Goal: Information Seeking & Learning: Learn about a topic

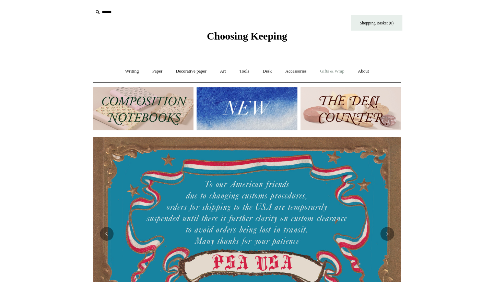
click at [339, 74] on link "Gifts & Wrap +" at bounding box center [332, 71] width 37 height 18
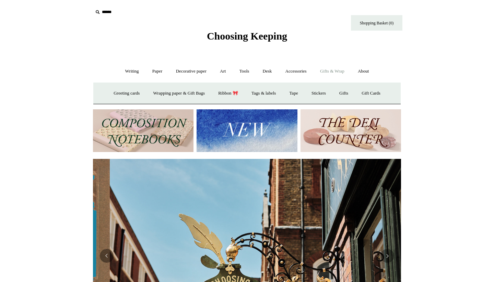
scroll to position [0, 308]
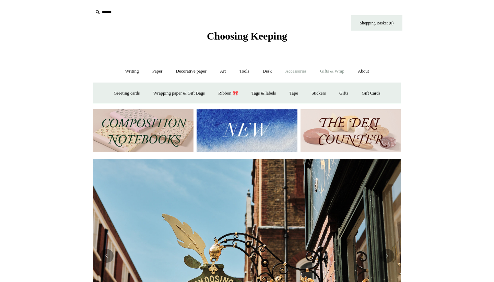
click at [305, 73] on link "Accessories +" at bounding box center [296, 71] width 34 height 18
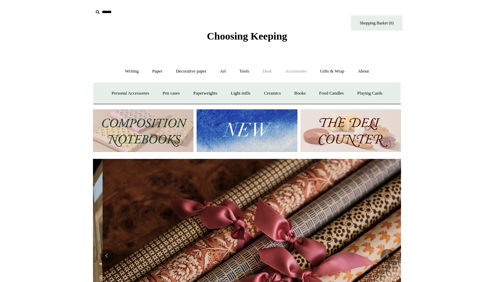
scroll to position [0, 617]
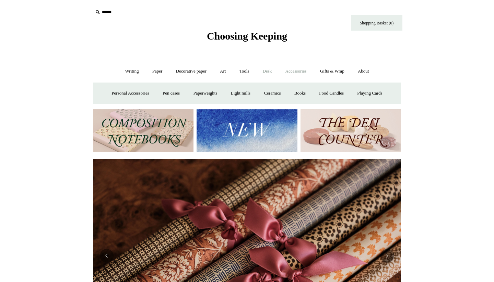
click at [271, 71] on link "Desk +" at bounding box center [268, 71] width 22 height 18
click at [246, 71] on link "Tools +" at bounding box center [244, 71] width 22 height 18
click at [226, 72] on link "Art +" at bounding box center [223, 71] width 18 height 18
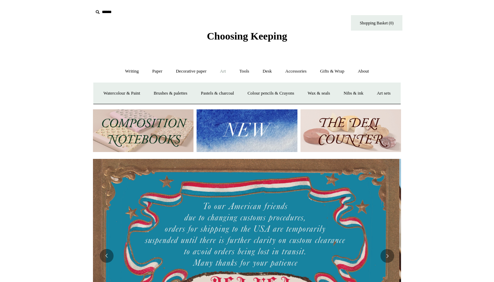
scroll to position [0, 0]
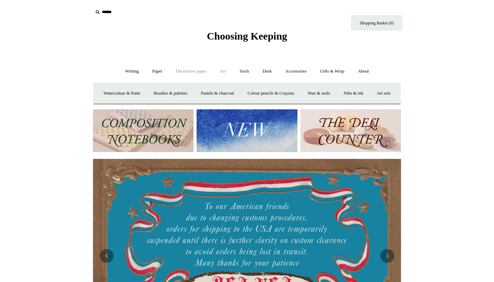
click at [203, 73] on link "Decorative paper +" at bounding box center [191, 71] width 43 height 18
click at [153, 72] on link "Paper +" at bounding box center [157, 71] width 23 height 18
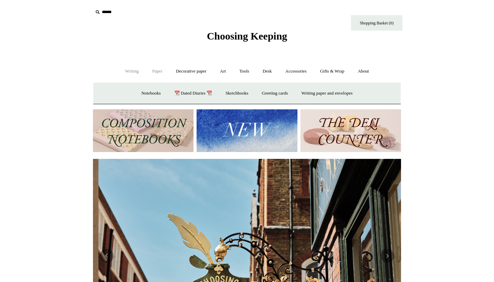
scroll to position [0, 308]
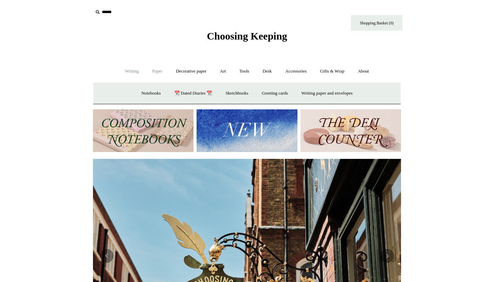
click at [133, 71] on link "Writing +" at bounding box center [132, 71] width 26 height 18
click at [368, 69] on link "About +" at bounding box center [364, 71] width 24 height 18
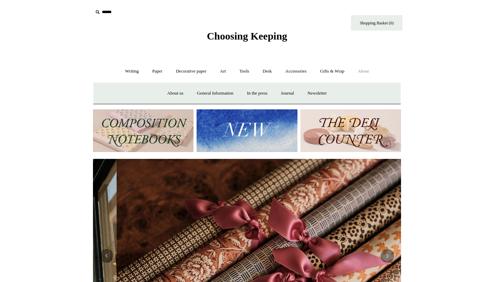
scroll to position [0, 617]
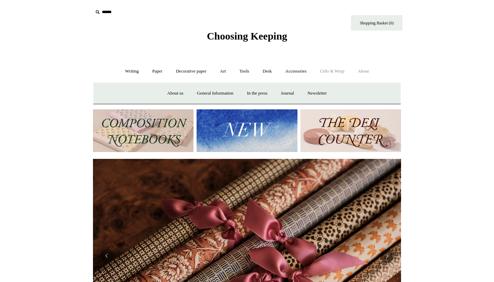
click at [346, 74] on link "Gifts & Wrap +" at bounding box center [332, 71] width 37 height 18
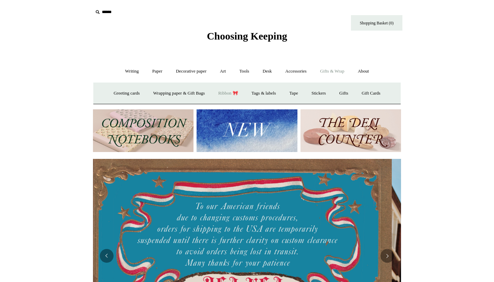
scroll to position [0, 0]
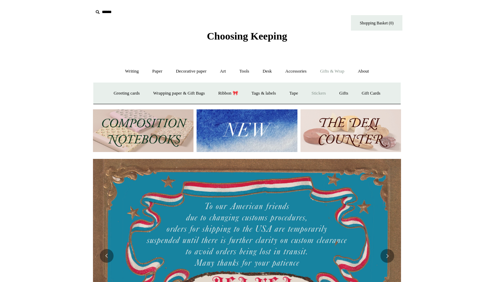
click at [325, 95] on link "Stickers" at bounding box center [319, 93] width 27 height 18
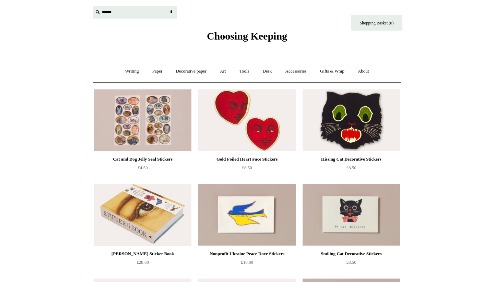
click at [111, 14] on input "text" at bounding box center [135, 12] width 84 height 13
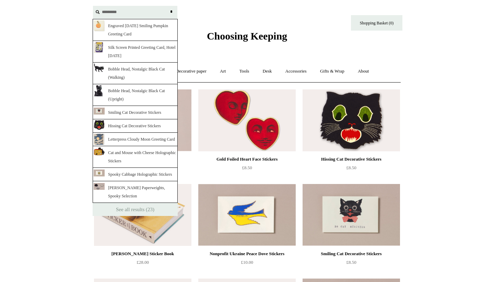
type input "*********"
click at [171, 12] on input "*" at bounding box center [171, 12] width 7 height 12
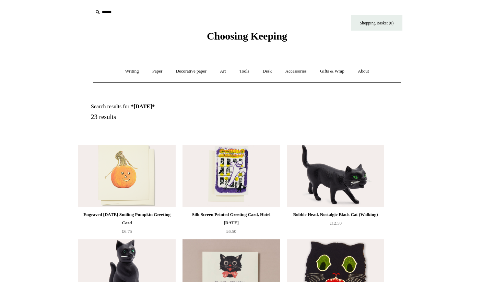
click at [108, 14] on input "text" at bounding box center [135, 12] width 84 height 13
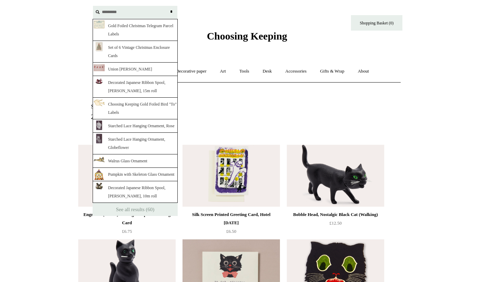
type input "*********"
click at [171, 12] on input "*" at bounding box center [171, 12] width 7 height 12
